Goal: Task Accomplishment & Management: Manage account settings

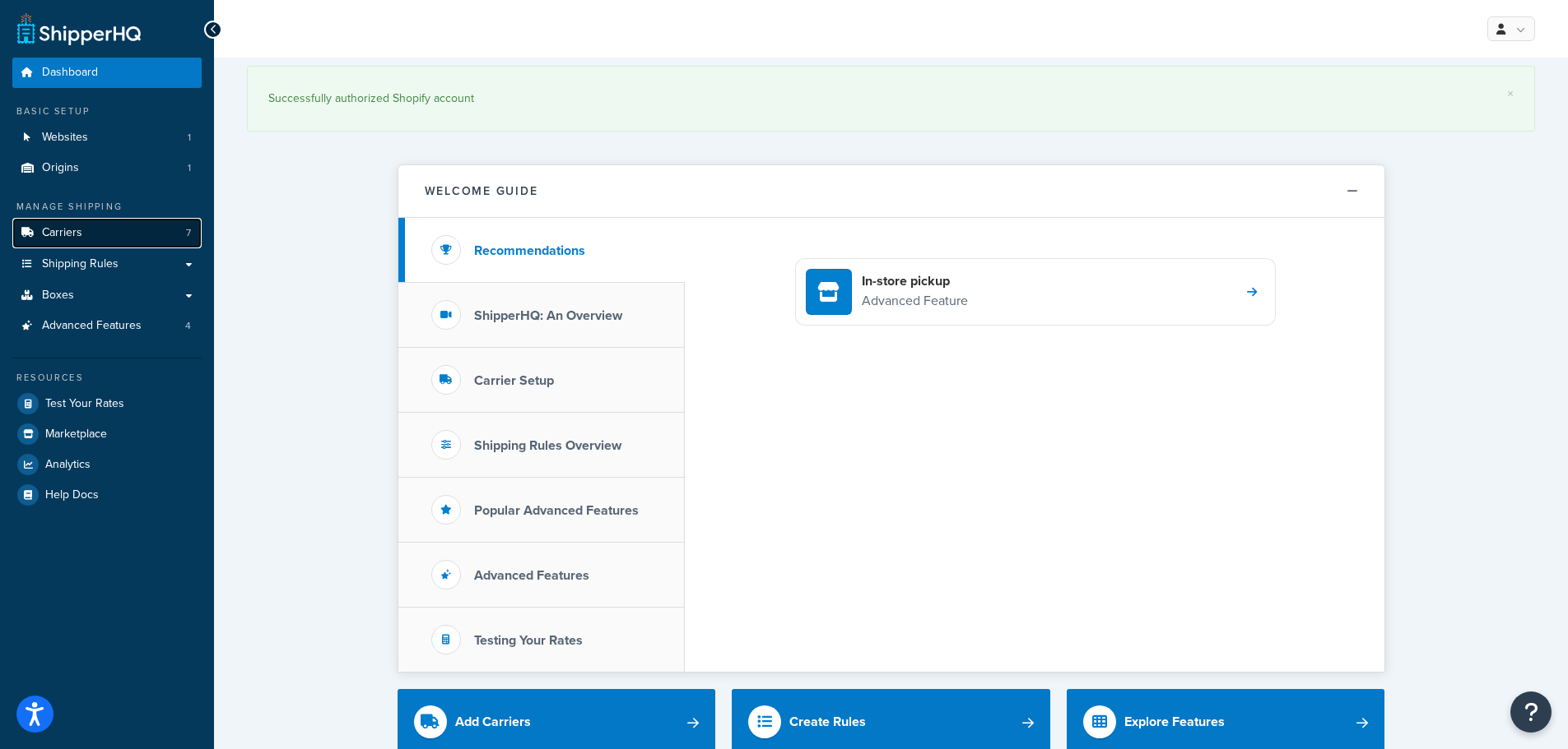
click at [52, 220] on link "Carriers 7" at bounding box center [106, 233] width 189 height 31
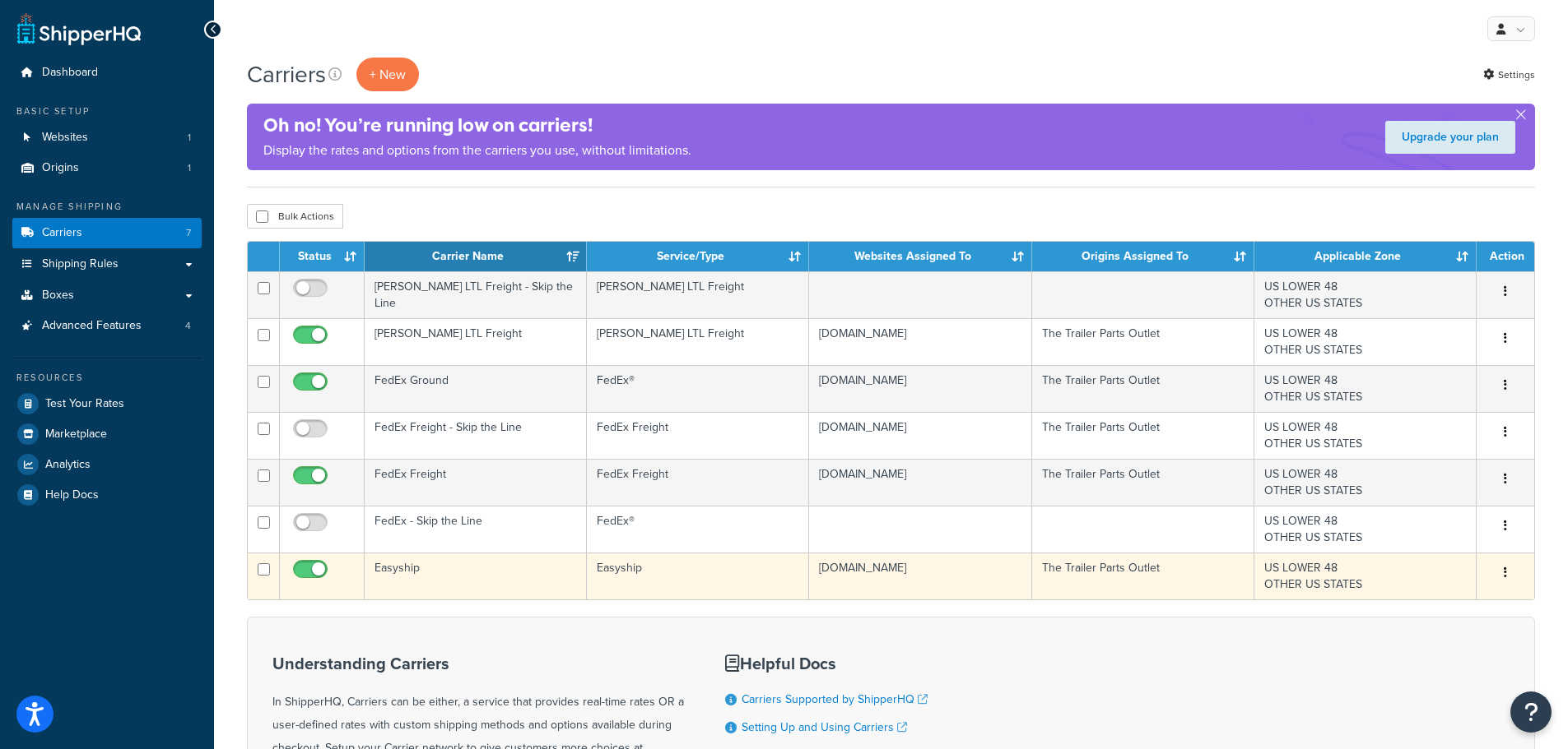
click at [445, 567] on td "Easyship" at bounding box center [476, 576] width 222 height 47
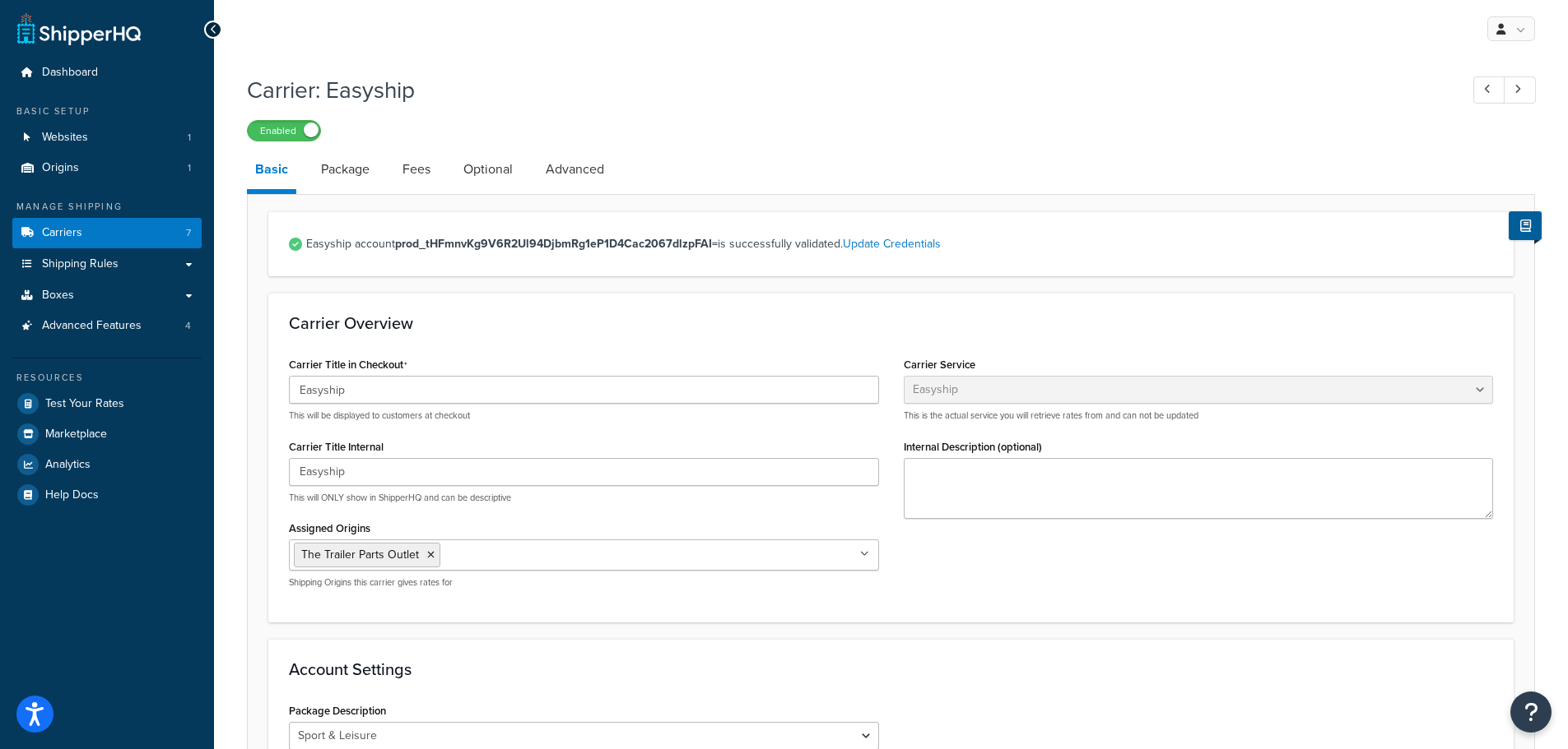
select select "easyship"
select select "sport_leisure"
click at [368, 186] on link "Package" at bounding box center [345, 169] width 65 height 39
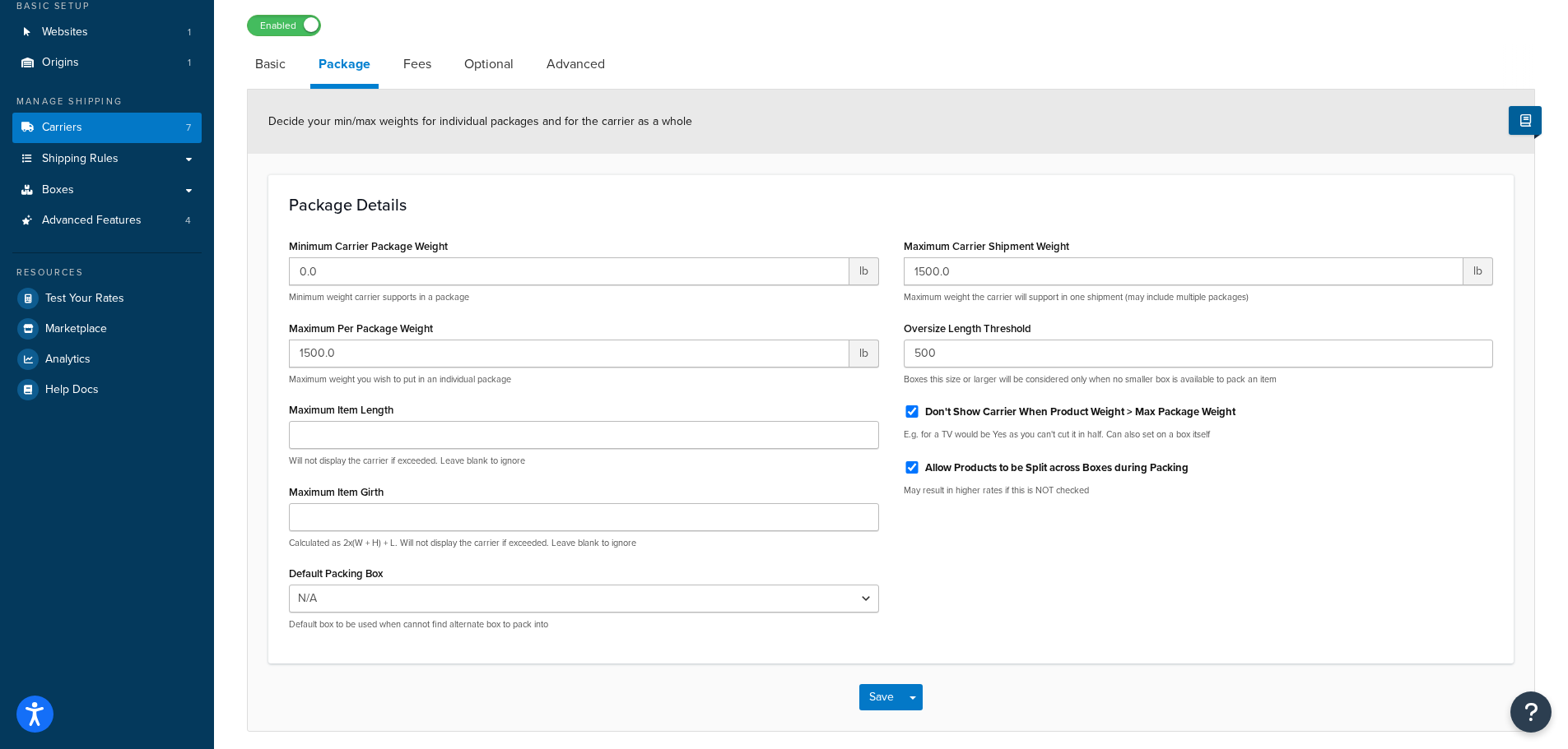
scroll to position [6, 0]
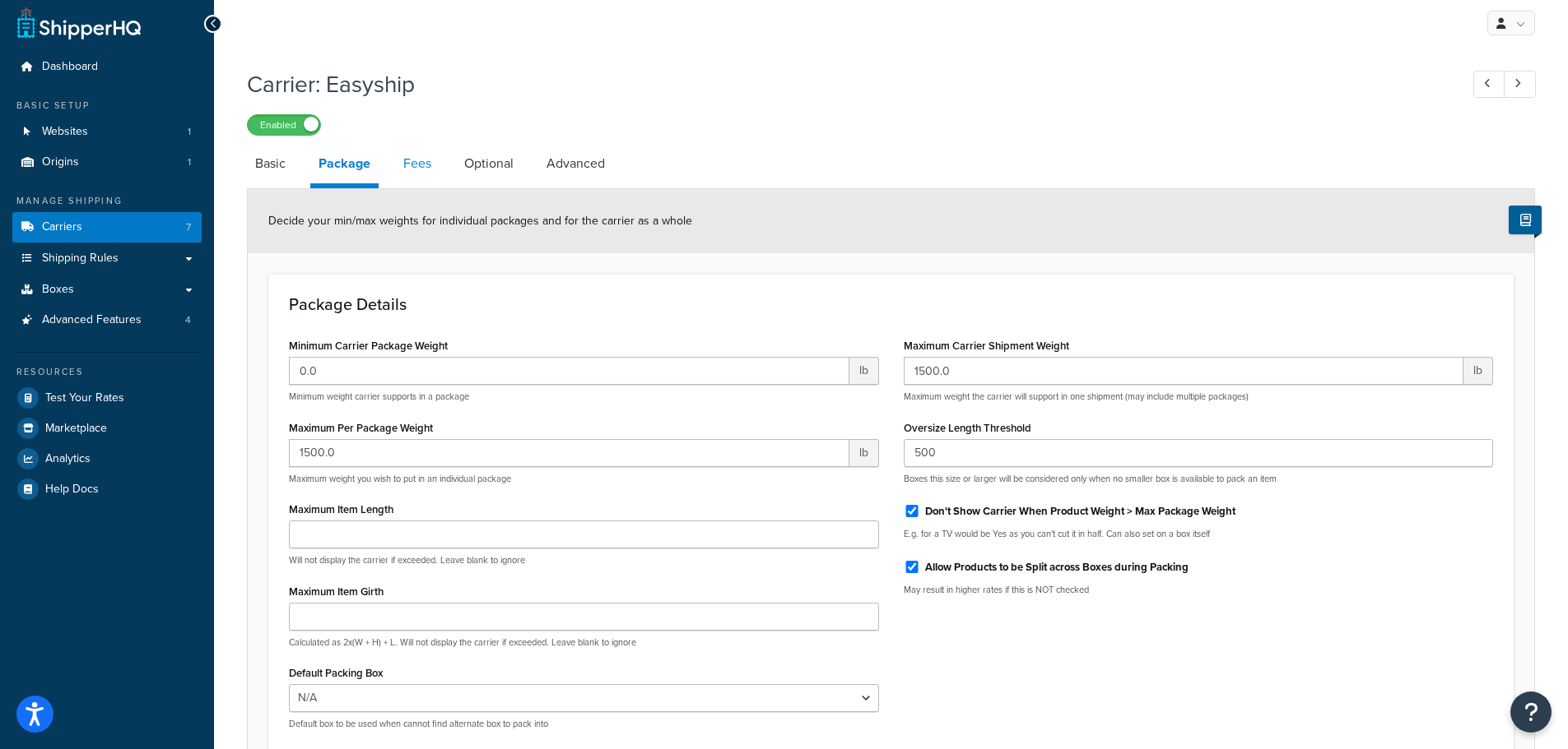
click at [421, 155] on link "Fees" at bounding box center [417, 163] width 45 height 39
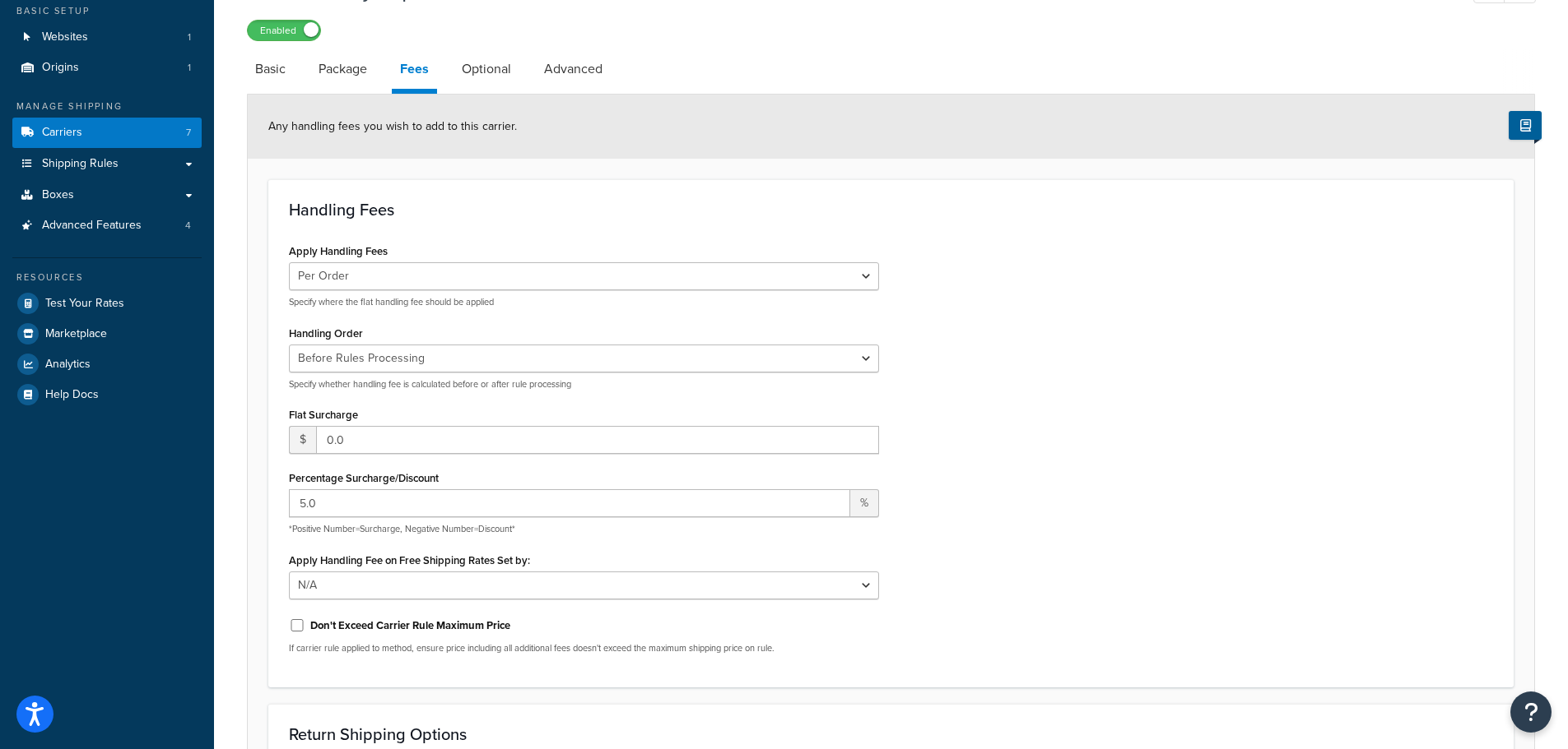
scroll to position [171, 0]
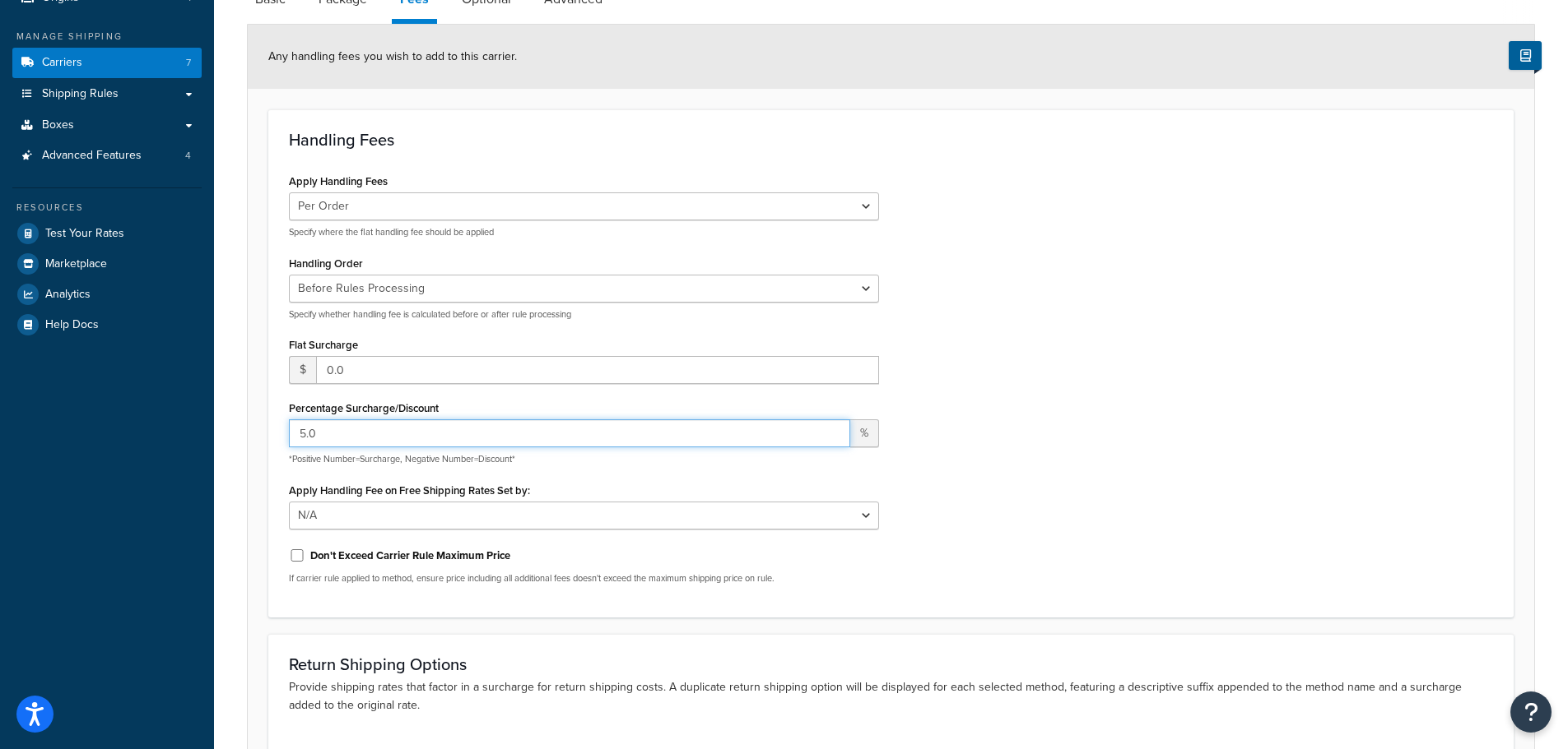
click at [365, 432] on input "5.0" at bounding box center [568, 434] width 561 height 28
type input "5"
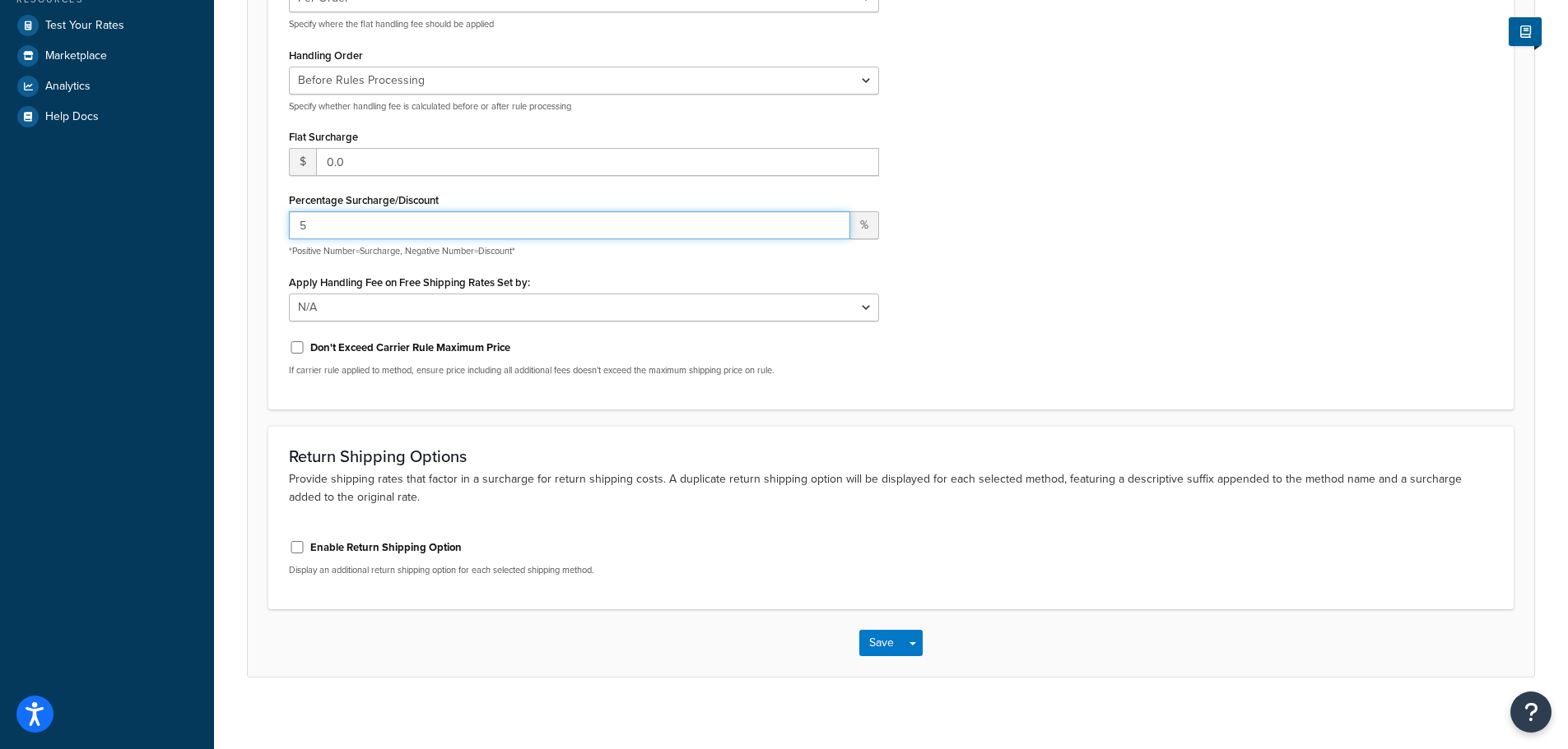
scroll to position [389, 0]
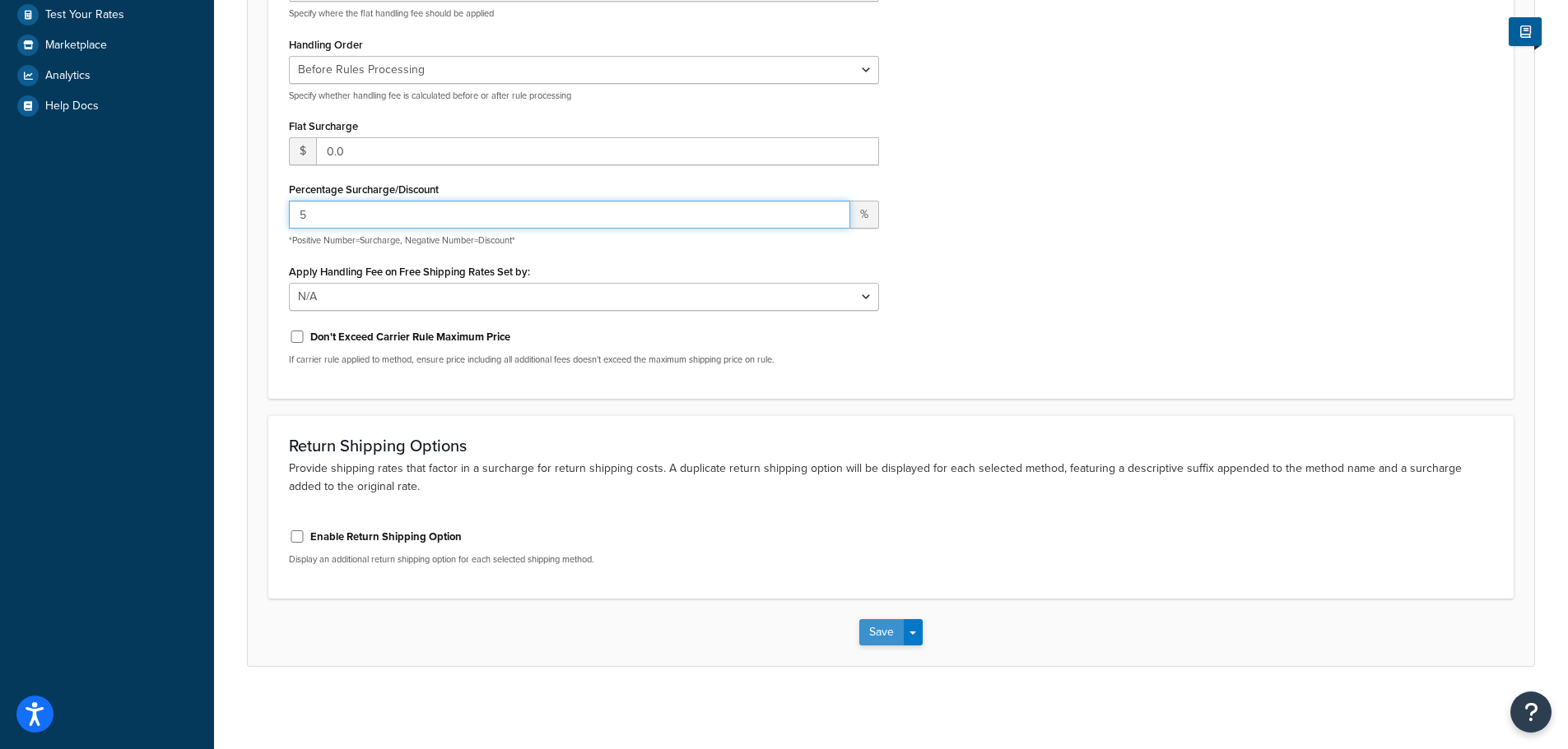
type input "5"
click at [866, 637] on button "Save" at bounding box center [881, 632] width 45 height 26
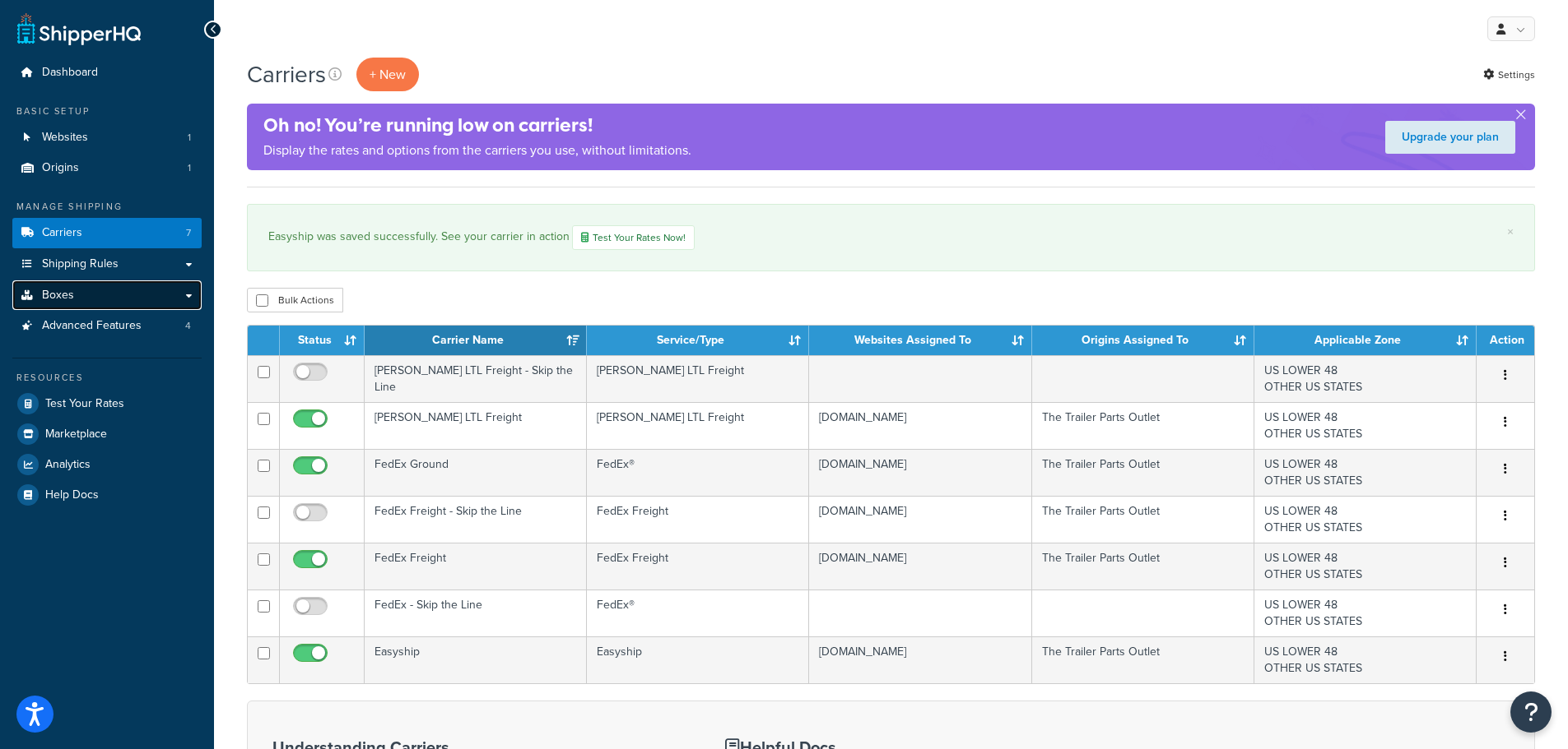
click at [75, 298] on link "Boxes" at bounding box center [106, 296] width 189 height 31
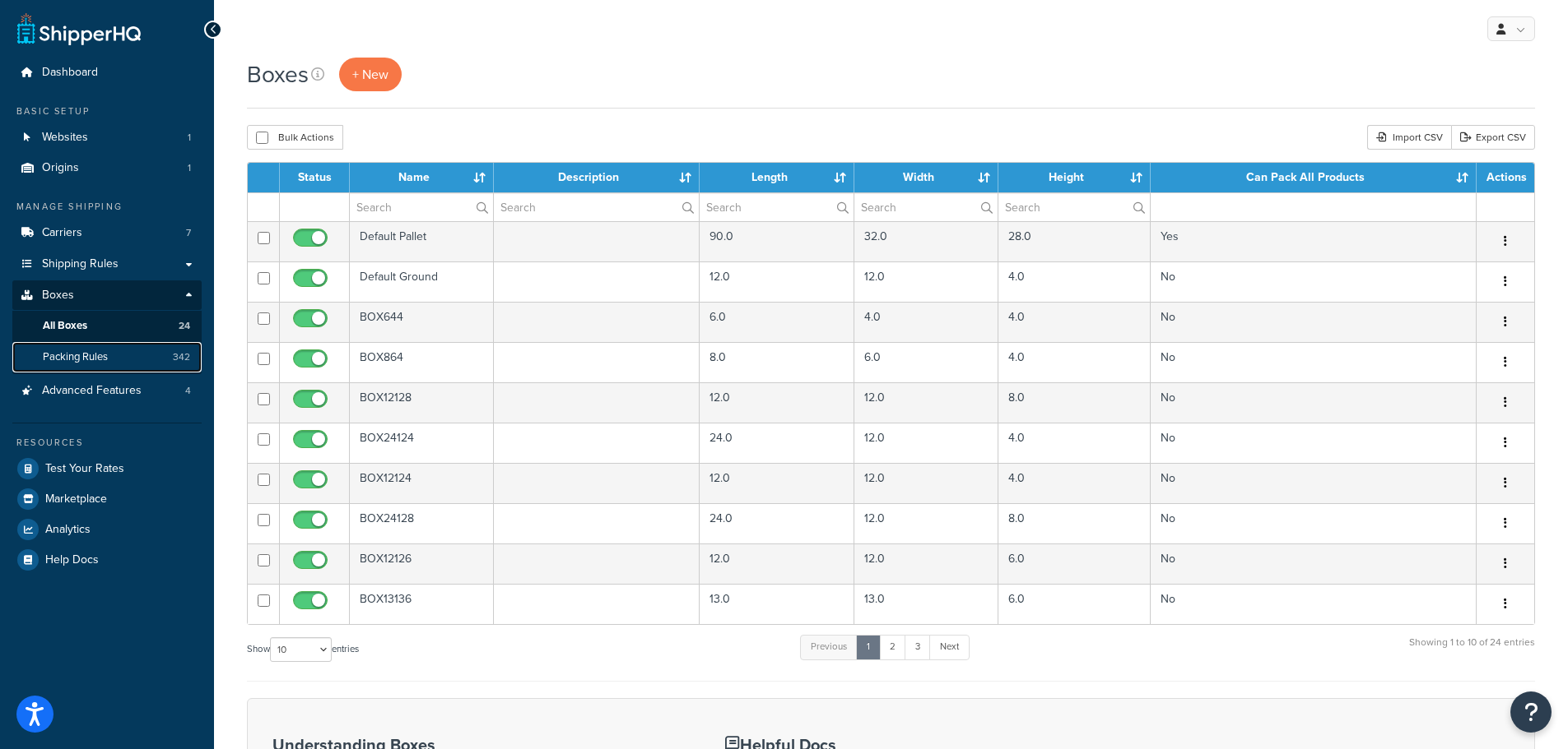
click at [114, 363] on link "Packing Rules 342" at bounding box center [106, 357] width 189 height 31
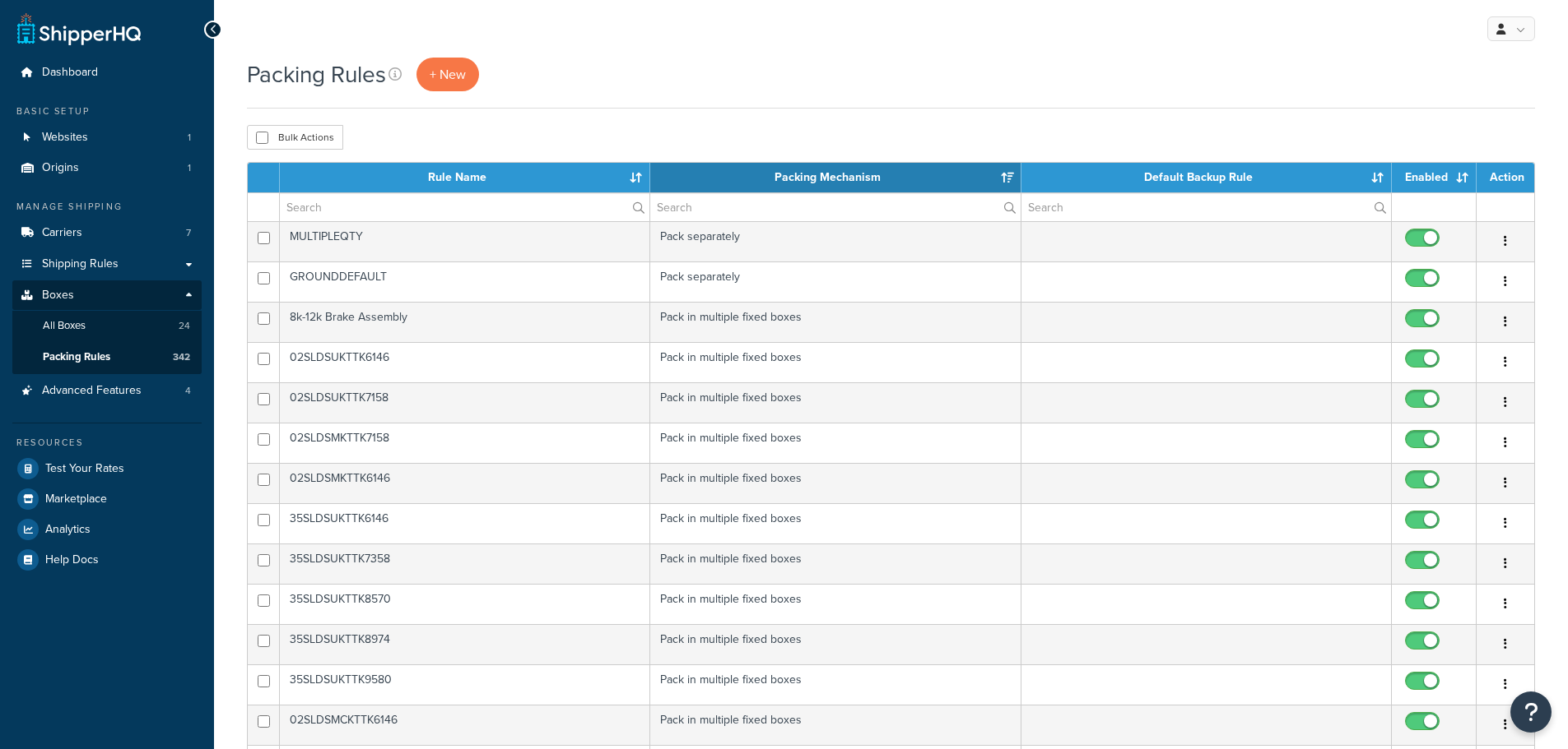
select select "15"
click at [381, 212] on input "text" at bounding box center [465, 207] width 370 height 28
paste input "35SLDSMKTTK6146545"
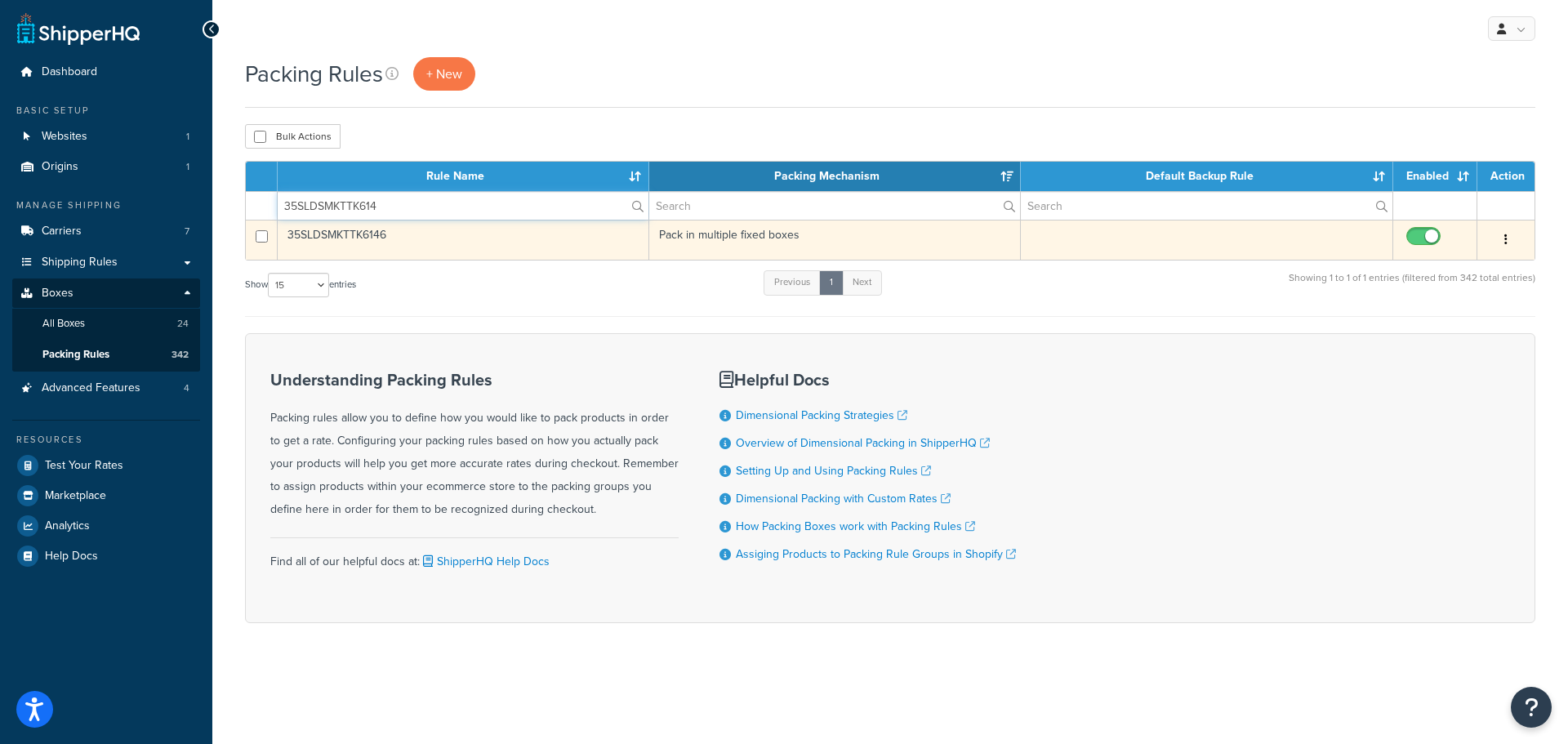
type input "35SLDSMKTTK614"
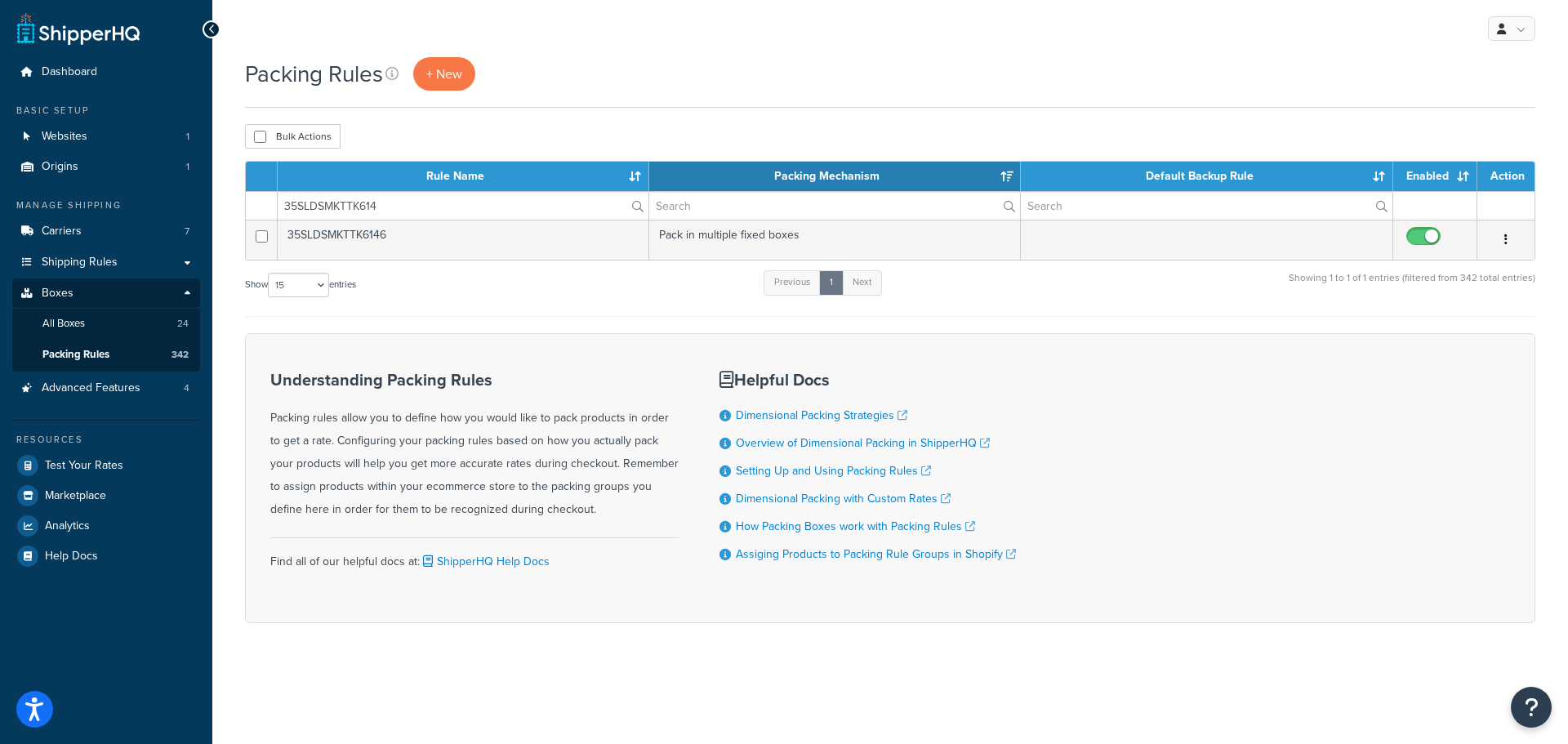
click at [526, 238] on td "35SLDSMKTTK6146" at bounding box center [463, 239] width 371 height 40
